Goal: Subscribe to service/newsletter

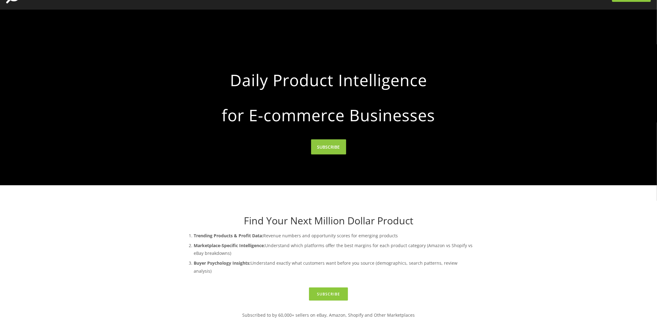
scroll to position [136, 0]
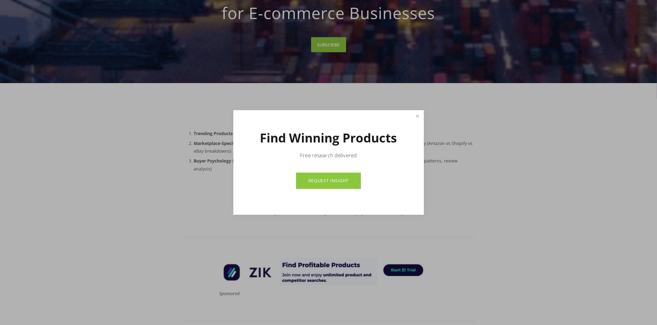
click at [347, 181] on link "REQUEST INSIGHT" at bounding box center [328, 180] width 65 height 16
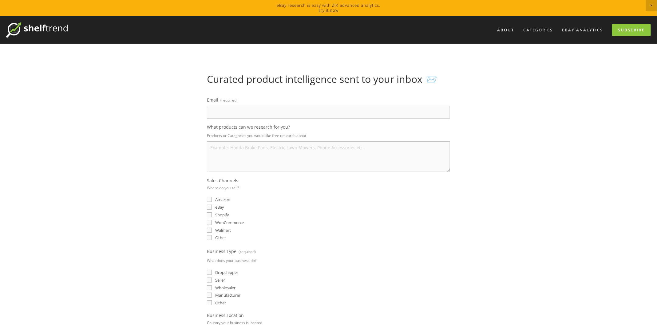
click at [277, 111] on input "Email (required)" at bounding box center [328, 112] width 243 height 13
type input "[EMAIL_ADDRESS][DOMAIN_NAME]"
click at [279, 155] on textarea "What products can we research for you?" at bounding box center [328, 156] width 243 height 31
type textarea "poly mailers"
click at [211, 199] on input "Amazon" at bounding box center [209, 199] width 5 height 5
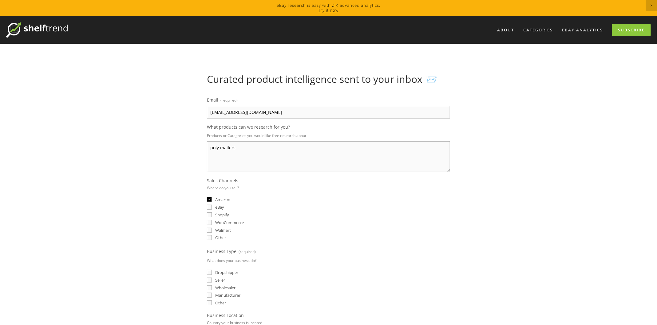
checkbox input "true"
click at [210, 204] on input "eBay" at bounding box center [209, 206] width 5 height 5
checkbox input "true"
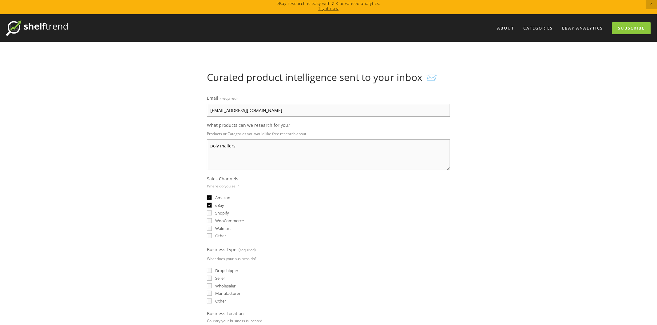
scroll to position [6, 0]
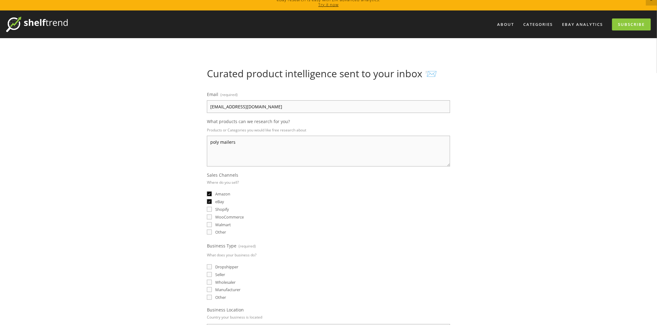
click at [209, 210] on input "Shopify" at bounding box center [209, 209] width 5 height 5
checkbox input "true"
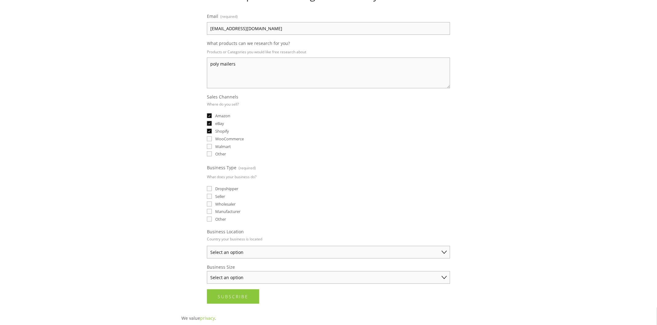
scroll to position [93, 0]
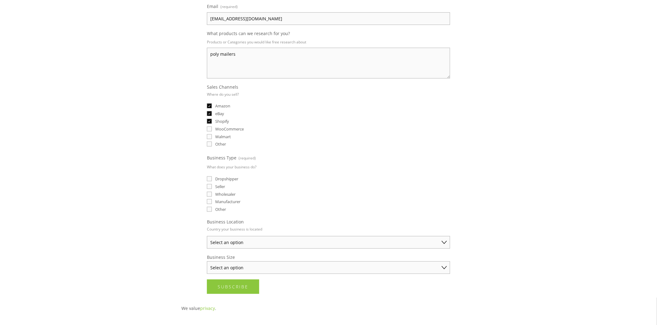
click at [212, 137] on label "Walmart" at bounding box center [219, 137] width 24 height 6
click at [212, 137] on input "Walmart" at bounding box center [209, 136] width 5 height 5
checkbox input "true"
click at [212, 186] on input "Seller" at bounding box center [209, 186] width 5 height 5
checkbox input "true"
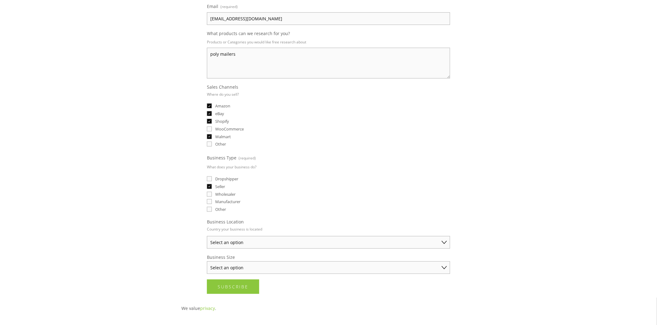
click at [210, 193] on input "Wholesaler" at bounding box center [209, 194] width 5 height 5
checkbox input "true"
click at [249, 242] on select "Select an option [GEOGRAPHIC_DATA] [GEOGRAPHIC_DATA] [GEOGRAPHIC_DATA] [GEOGRAP…" at bounding box center [328, 242] width 243 height 13
select select "[GEOGRAPHIC_DATA]"
click at [207, 236] on select "Select an option [GEOGRAPHIC_DATA] [GEOGRAPHIC_DATA] [GEOGRAPHIC_DATA] [GEOGRAP…" at bounding box center [328, 242] width 243 height 13
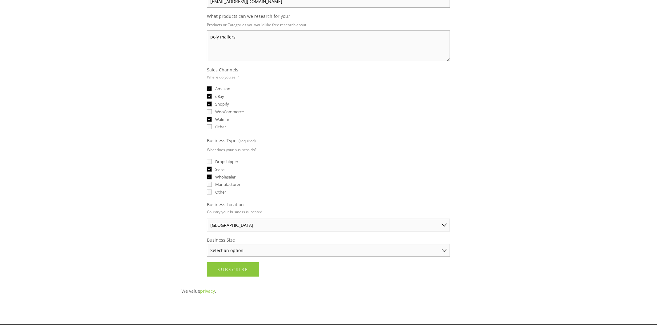
scroll to position [112, 0]
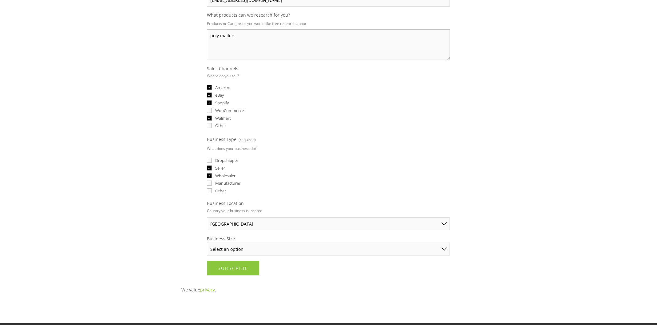
click at [264, 248] on select "Select an option Solo Merchant (under $50K annual sales) Small Business ($50K -…" at bounding box center [328, 249] width 243 height 13
select select "Established Business (Over $250K annual sales)"
click at [207, 243] on select "Select an option Solo Merchant (under $50K annual sales) Small Business ($50K -…" at bounding box center [328, 249] width 243 height 13
click at [249, 270] on button "Subscribe Subscribe" at bounding box center [233, 268] width 52 height 14
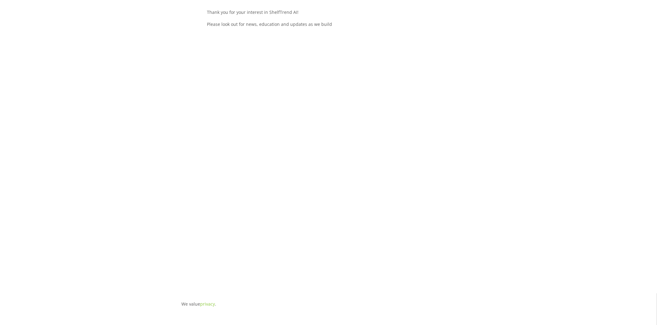
scroll to position [0, 0]
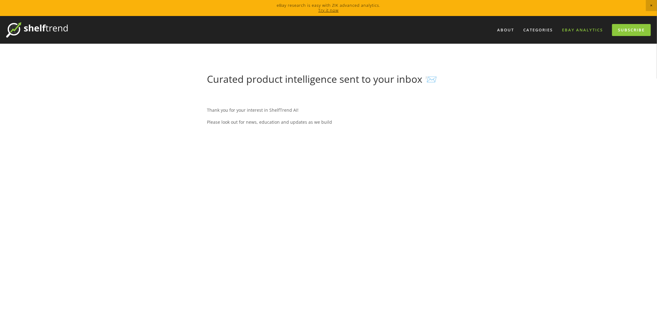
click at [591, 32] on link "eBay Analytics" at bounding box center [582, 30] width 49 height 10
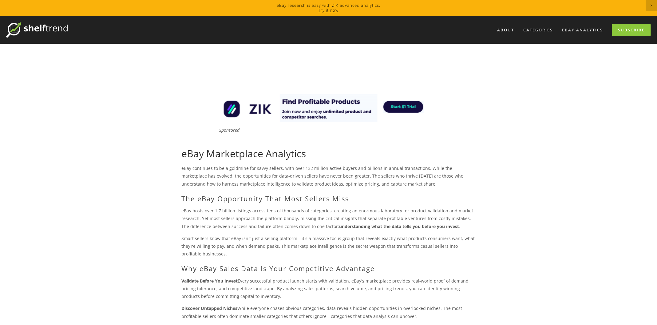
click at [411, 105] on img at bounding box center [328, 108] width 221 height 28
